Goal: Task Accomplishment & Management: Use online tool/utility

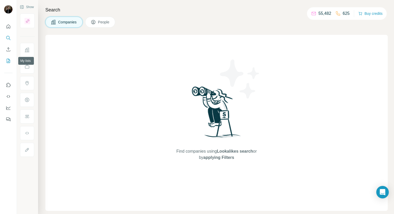
click at [10, 63] on icon "My lists" at bounding box center [8, 61] width 3 height 4
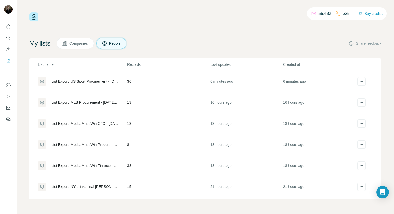
click at [93, 82] on div "List Export: US Sport Procurement - [DATE] 11:20" at bounding box center [84, 81] width 67 height 5
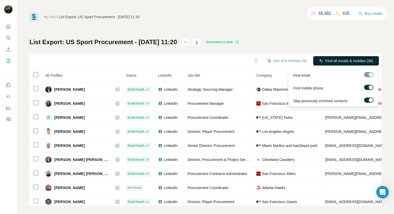
click at [355, 60] on span "Find all emails & mobiles (36)" at bounding box center [349, 60] width 48 height 5
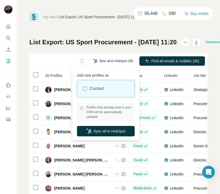
click at [105, 60] on button "Sync all to HubSpot (36)" at bounding box center [113, 61] width 47 height 8
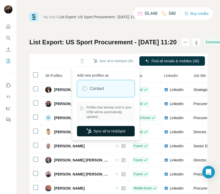
click at [104, 127] on button "Sync all to HubSpot" at bounding box center [106, 131] width 58 height 10
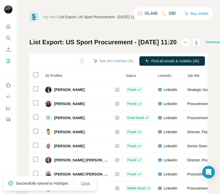
click at [85, 181] on span "Close" at bounding box center [85, 182] width 9 height 5
